Goal: Information Seeking & Learning: Learn about a topic

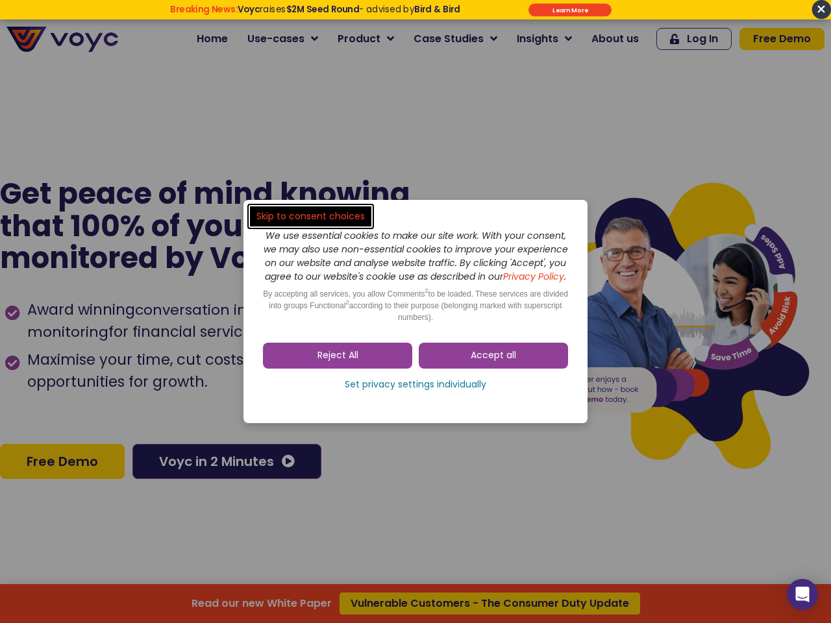
click at [493, 362] on span "Accept all" at bounding box center [492, 355] width 45 height 13
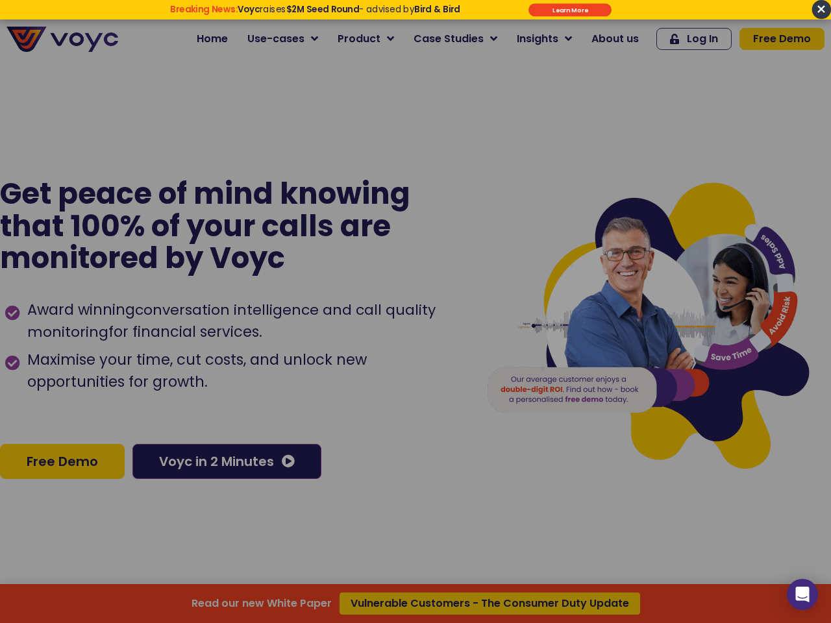
click at [337, 362] on div "Read our new White Paper Vulnerable Customers - The Consumer Duty Update" at bounding box center [415, 311] width 831 height 623
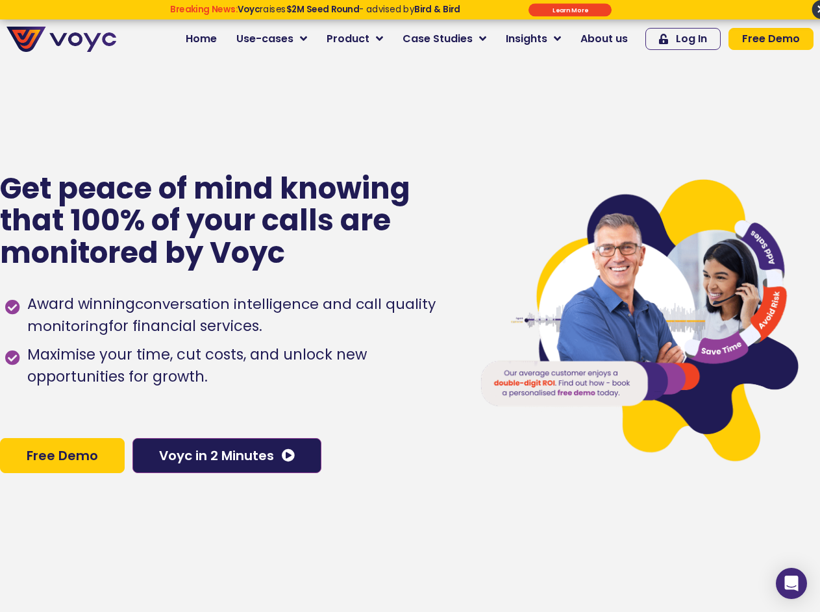
click at [415, 388] on span "Maximise your time, cut costs, and unlock new opportunities for growth." at bounding box center [239, 366] width 430 height 44
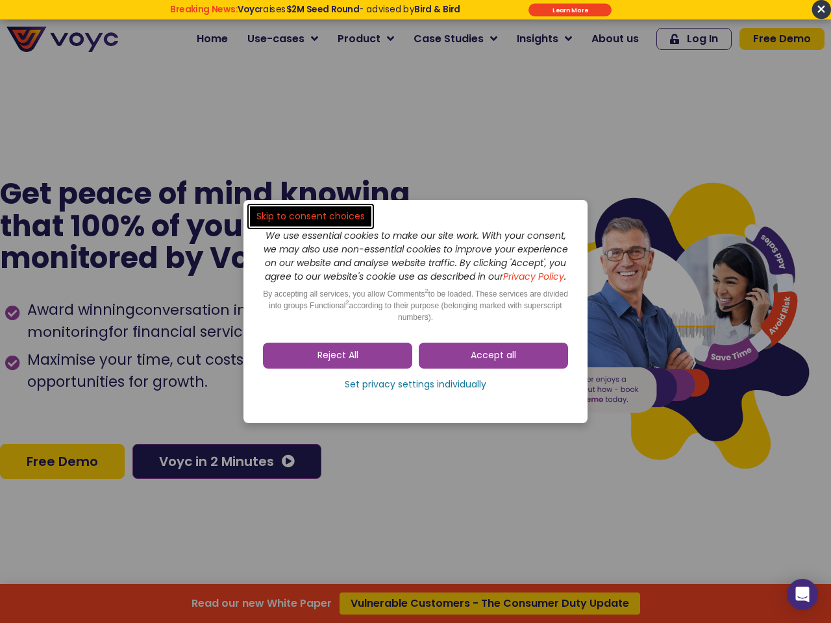
click at [493, 362] on span "Accept all" at bounding box center [492, 355] width 45 height 13
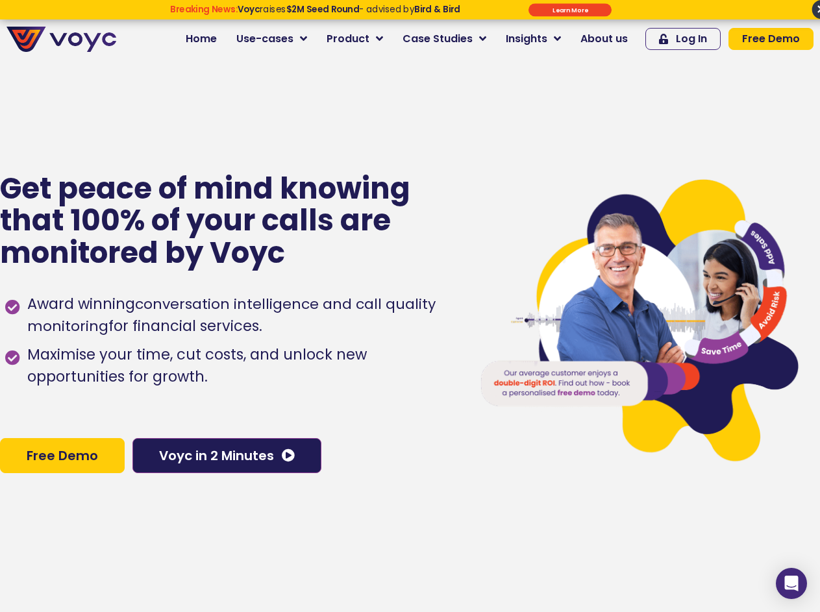
click at [415, 388] on span "Maximise your time, cut costs, and unlock new opportunities for growth." at bounding box center [239, 366] width 430 height 44
